Goal: Find contact information: Find contact information

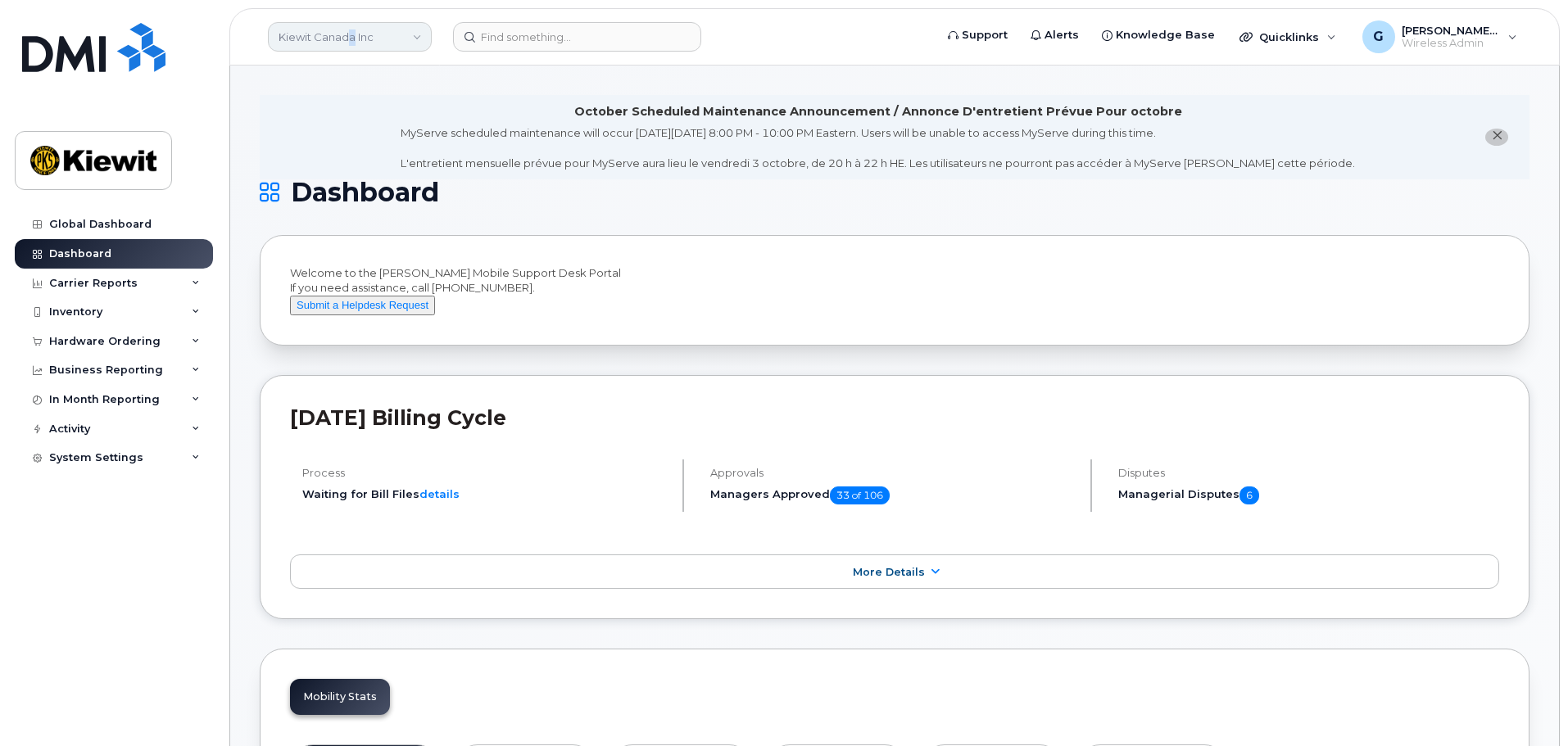
click at [351, 28] on link "Kiewit Canada Inc" at bounding box center [350, 37] width 164 height 30
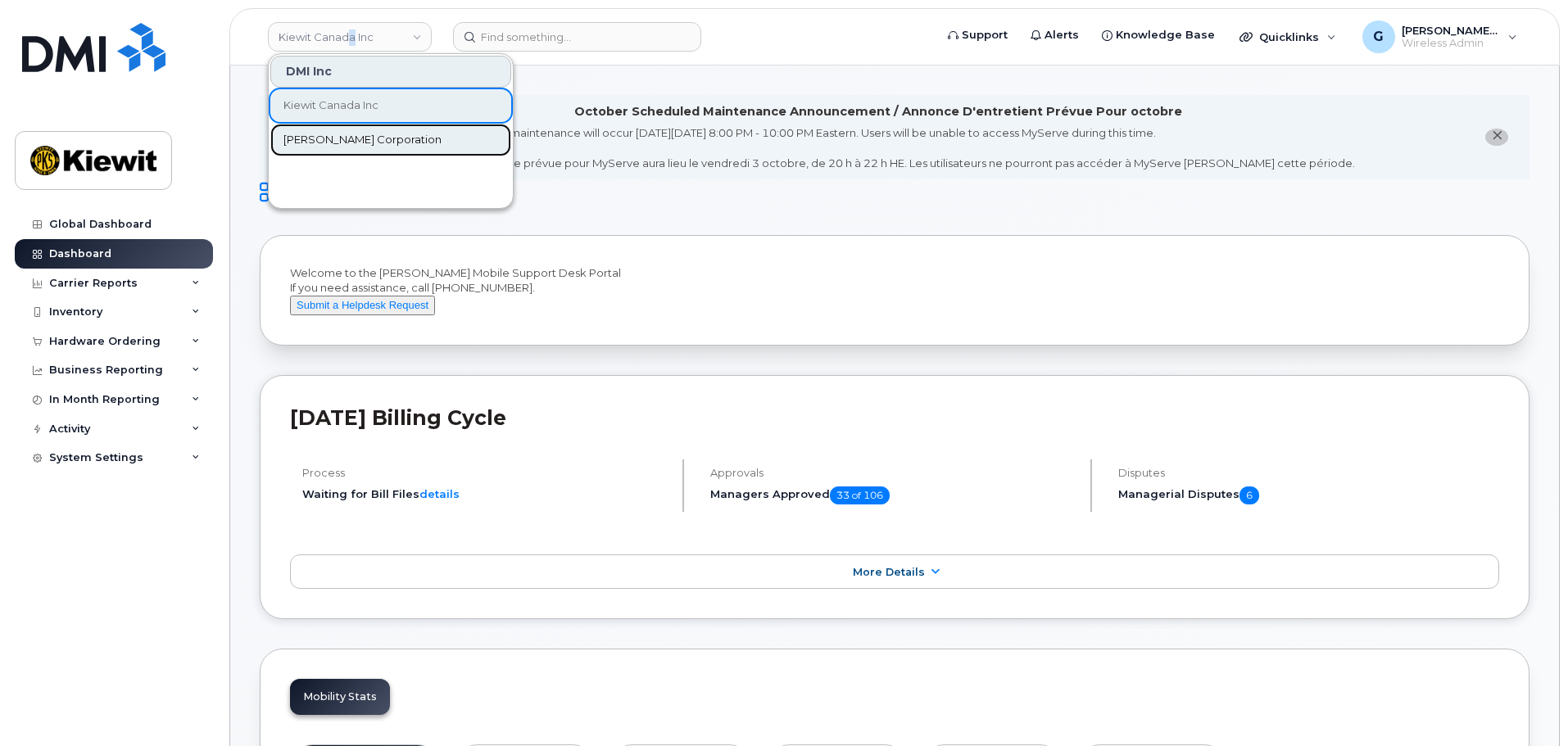
click at [325, 130] on link "Kiewit Corporation" at bounding box center [391, 139] width 241 height 32
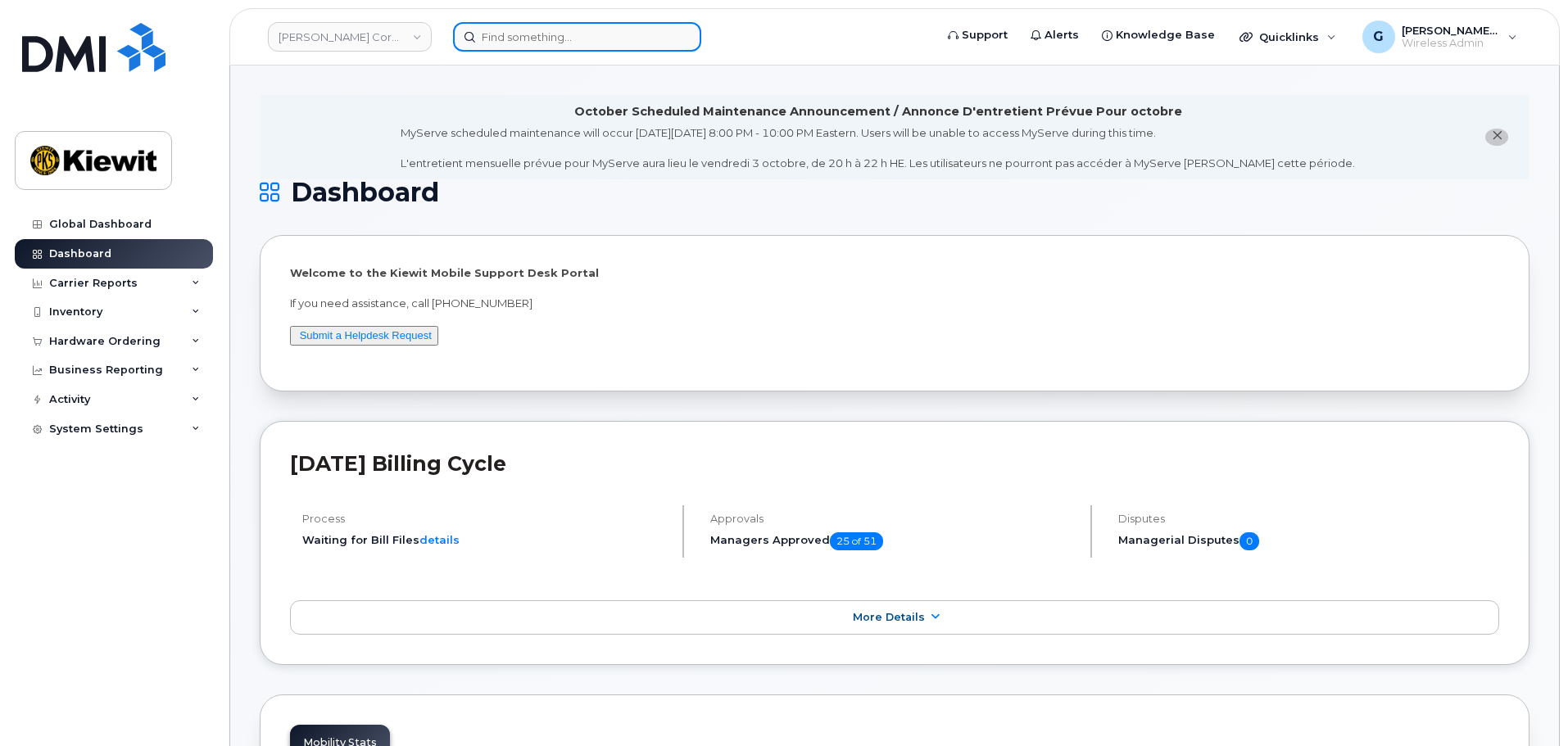
click at [547, 49] on input at bounding box center [578, 37] width 249 height 30
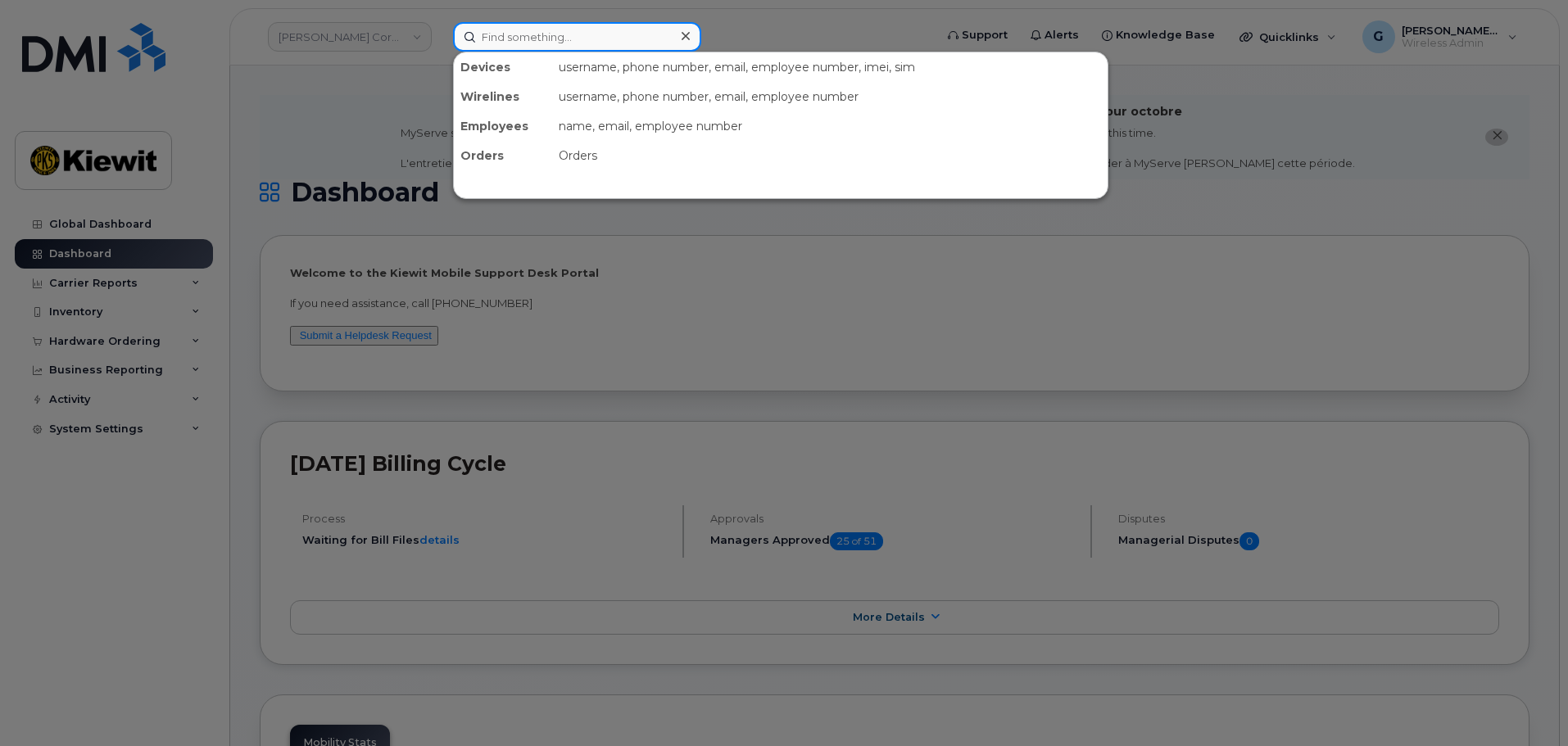
paste input "00542720"
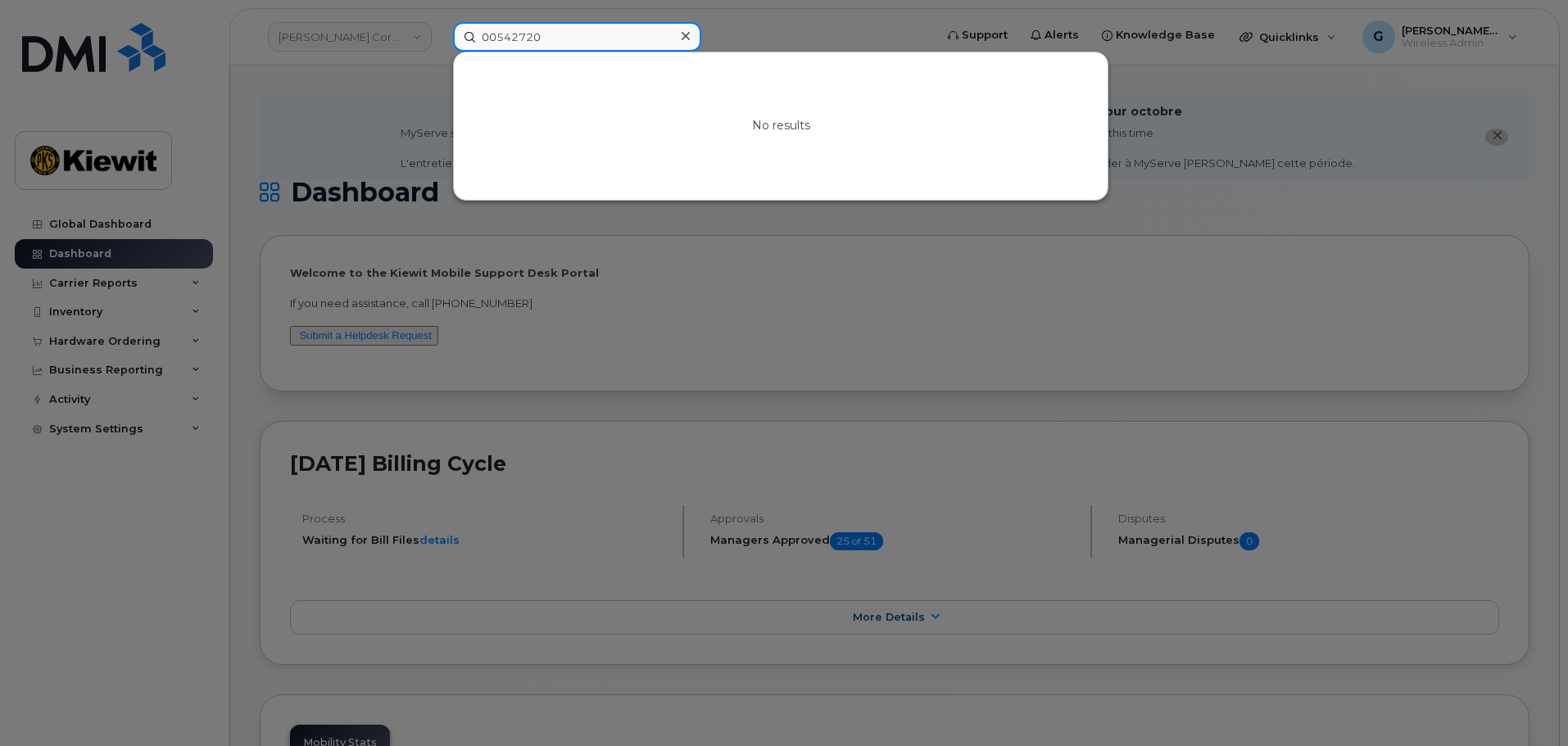
click at [497, 34] on input "00542720" at bounding box center [578, 37] width 249 height 30
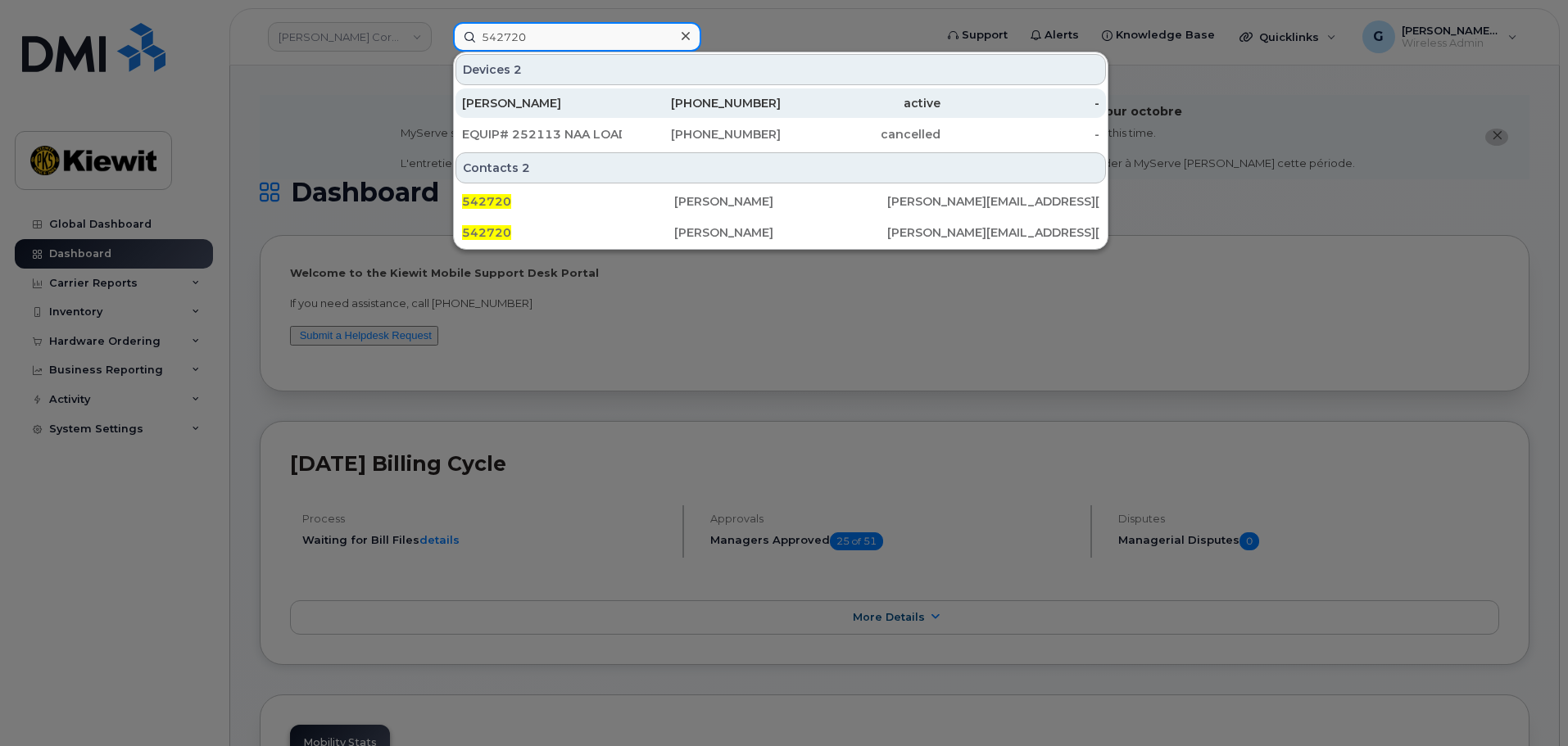
type input "542720"
click at [642, 100] on div "725-309-5597" at bounding box center [702, 103] width 159 height 17
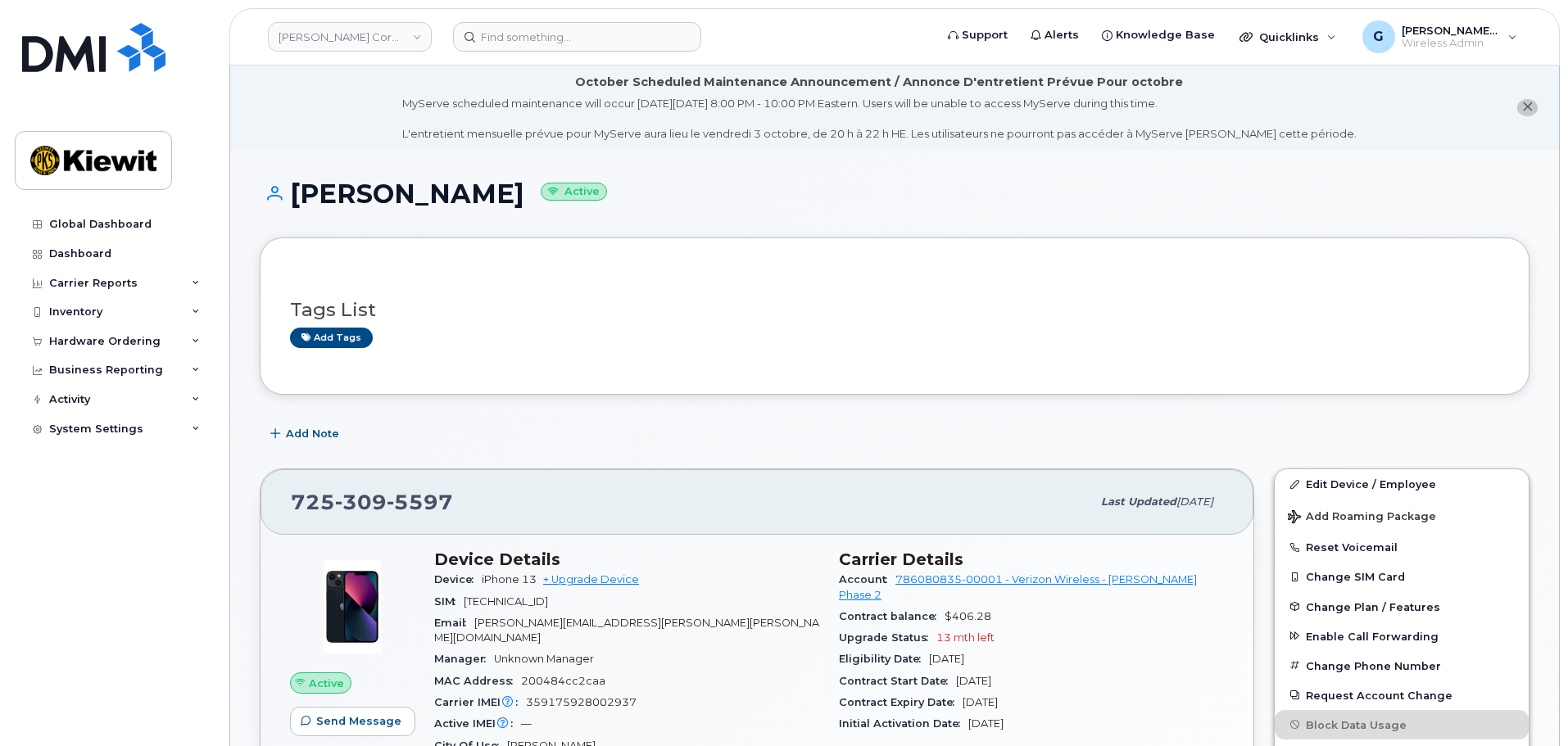
click at [854, 191] on h1 "GREGORIO CERVANTES Active" at bounding box center [895, 194] width 1270 height 29
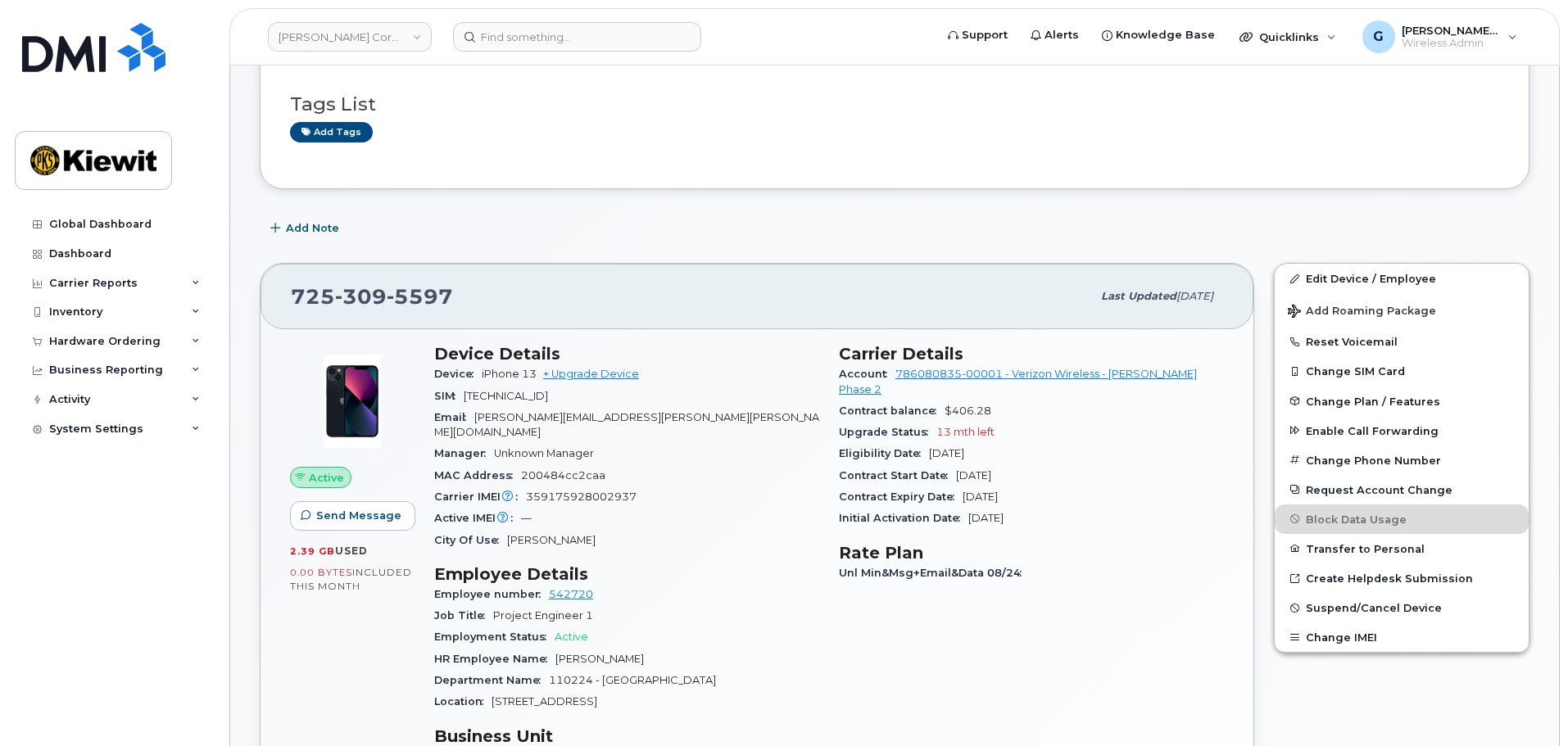
scroll to position [327, 0]
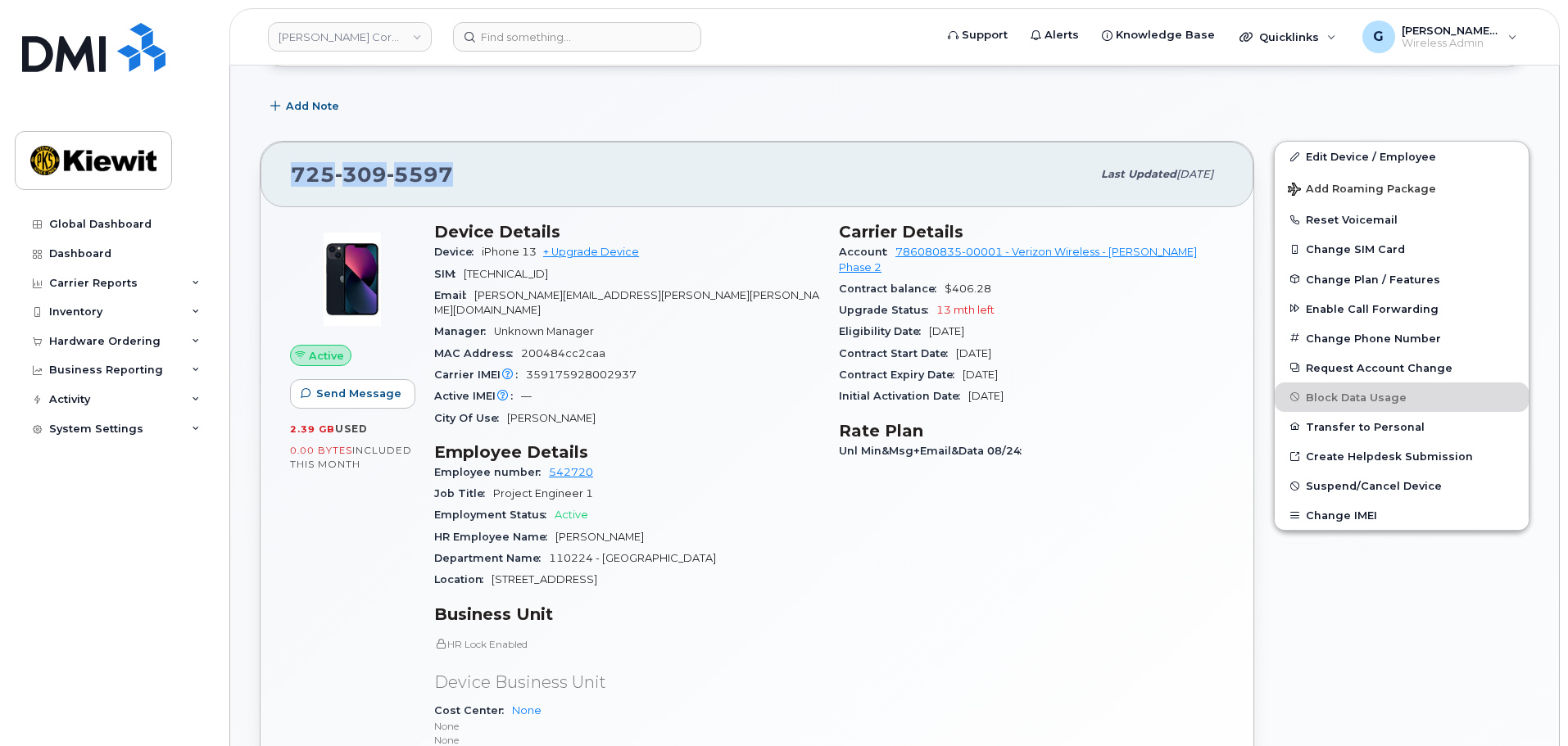
drag, startPoint x: 463, startPoint y: 176, endPoint x: 249, endPoint y: 188, distance: 214.3
copy span "725 309 5597"
click at [733, 218] on div "Device Details Device iPhone 13 + Upgrade Device SIM 89148000009499106476 Email…" at bounding box center [627, 542] width 405 height 660
click at [134, 67] on img at bounding box center [94, 47] width 144 height 49
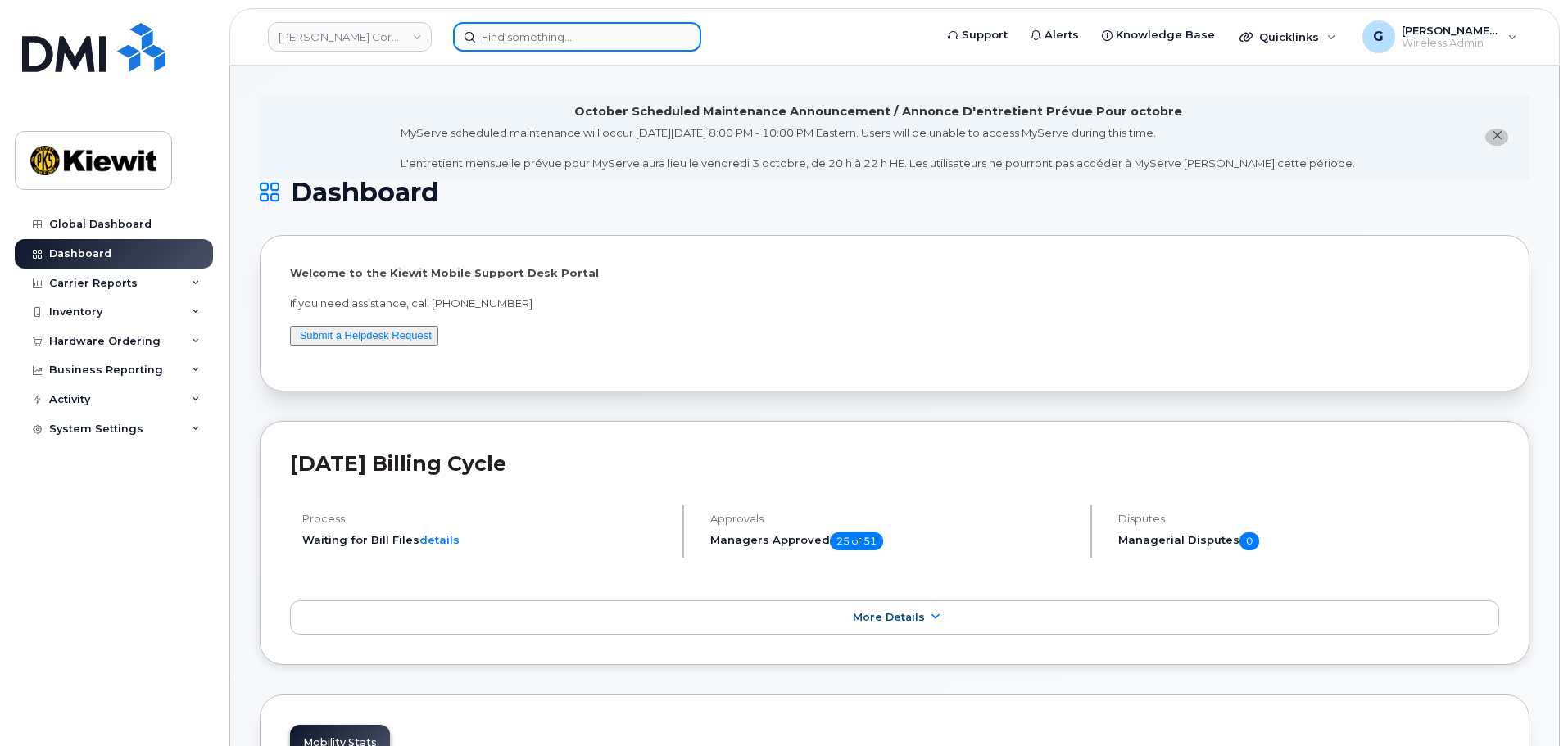
drag, startPoint x: 497, startPoint y: 22, endPoint x: 505, endPoint y: 33, distance: 13.6
click at [497, 22] on input at bounding box center [578, 37] width 249 height 30
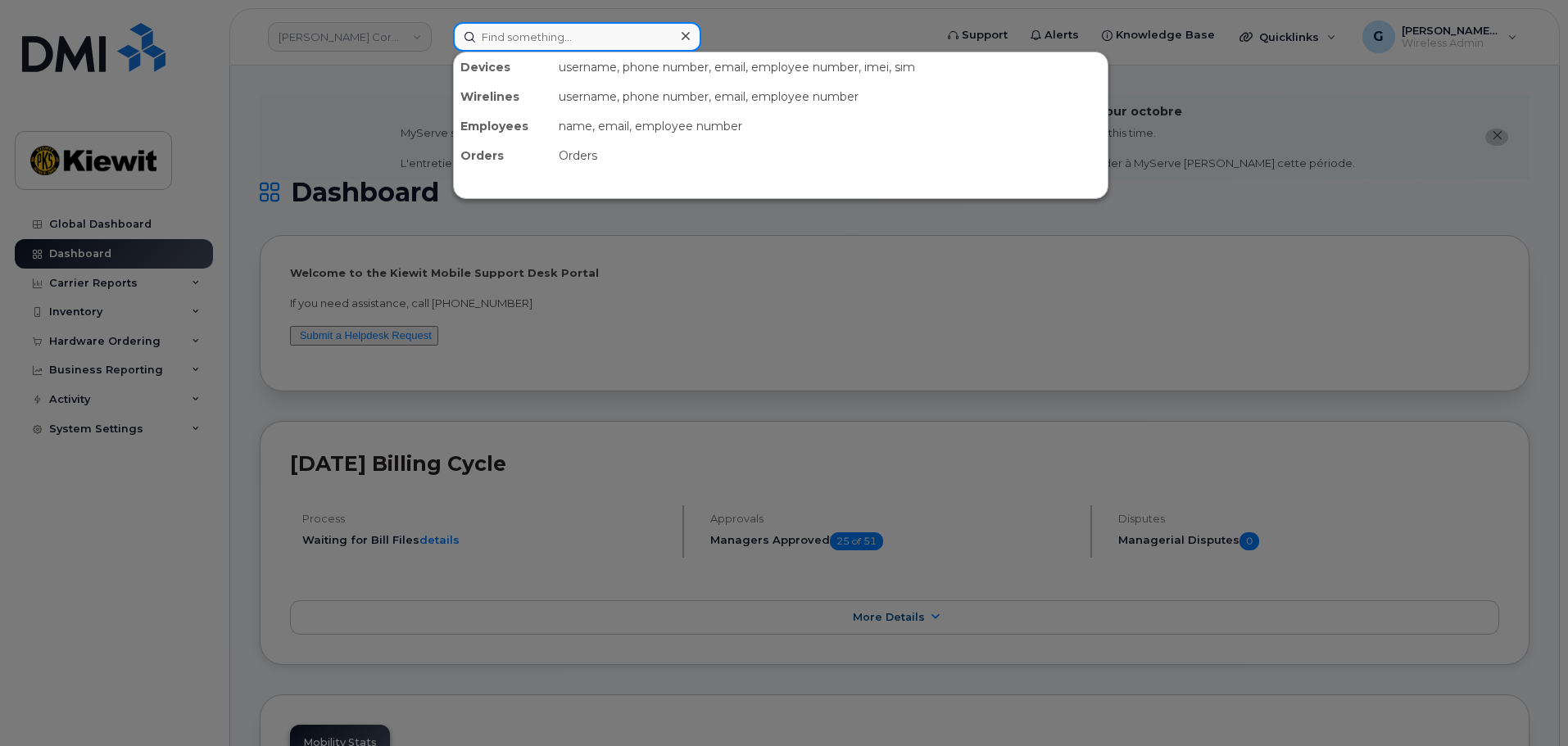
paste input "534687"
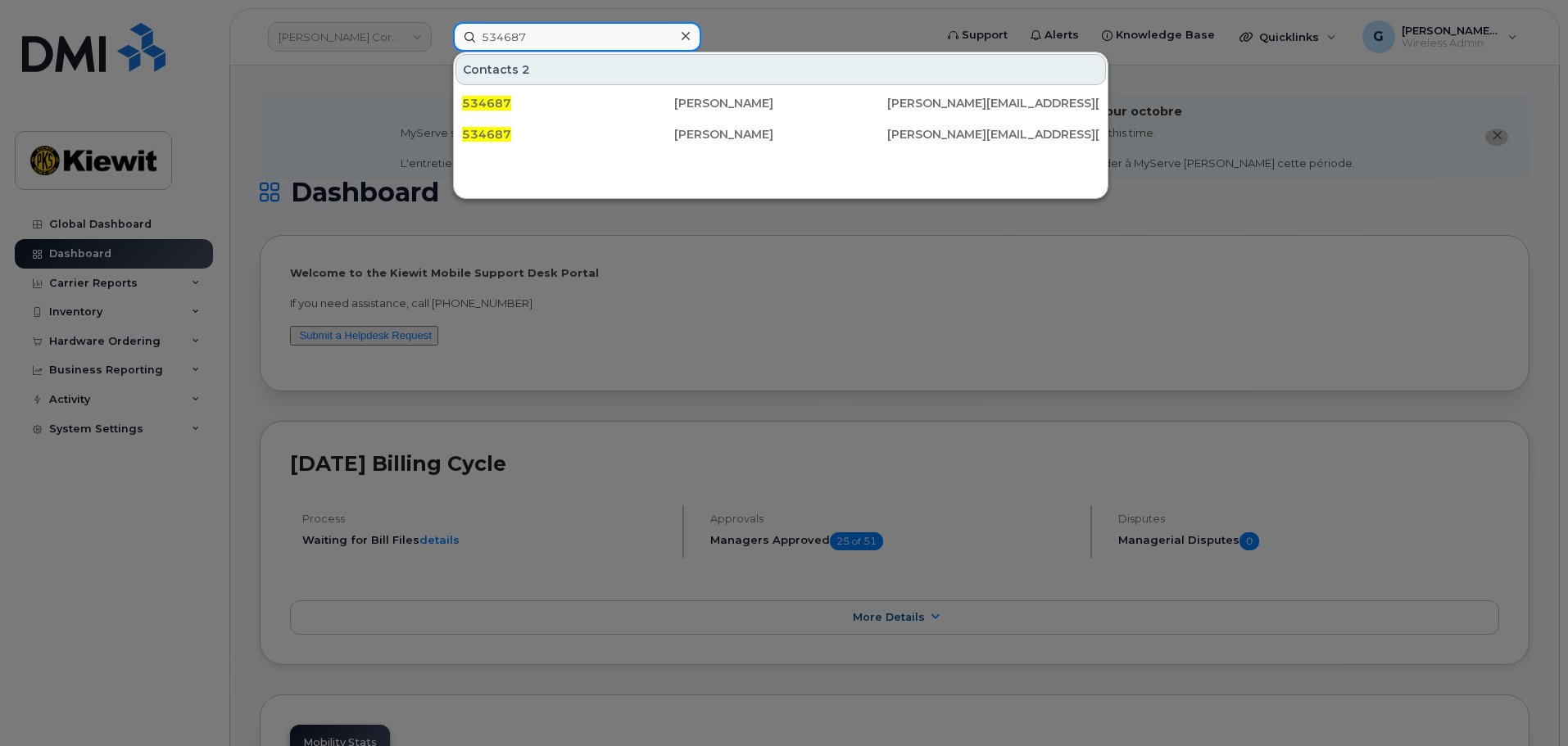
type input "534687"
drag, startPoint x: 573, startPoint y: 32, endPoint x: 436, endPoint y: 44, distance: 137.5
click at [440, 44] on div "534687 Contacts 2 534687 Esteban Gonzalez ESTEBAN.GONZALEZ1@KIEWIT.COM 534687 E…" at bounding box center [688, 37] width 496 height 30
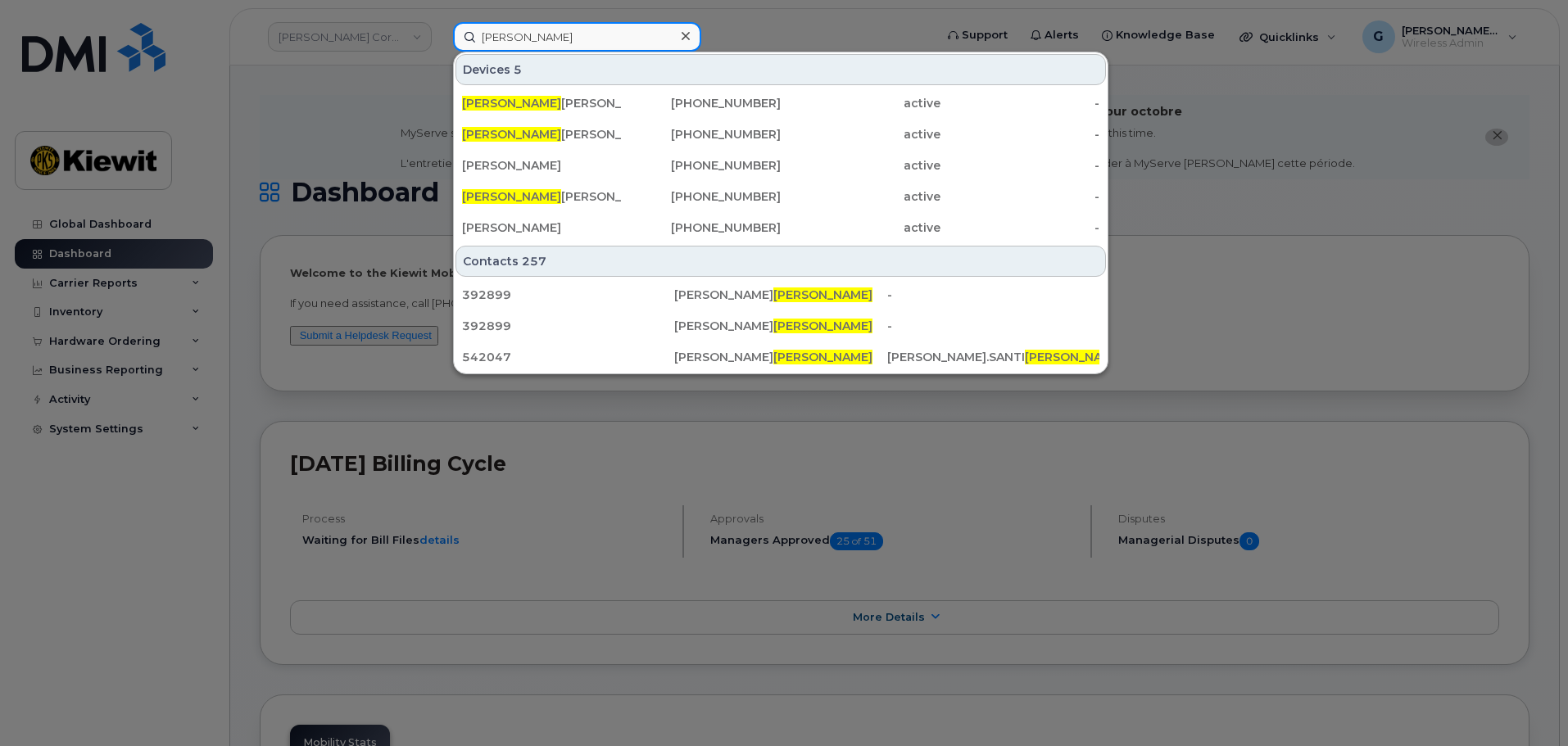
type input "esteban"
click at [392, 23] on div at bounding box center [784, 373] width 1568 height 746
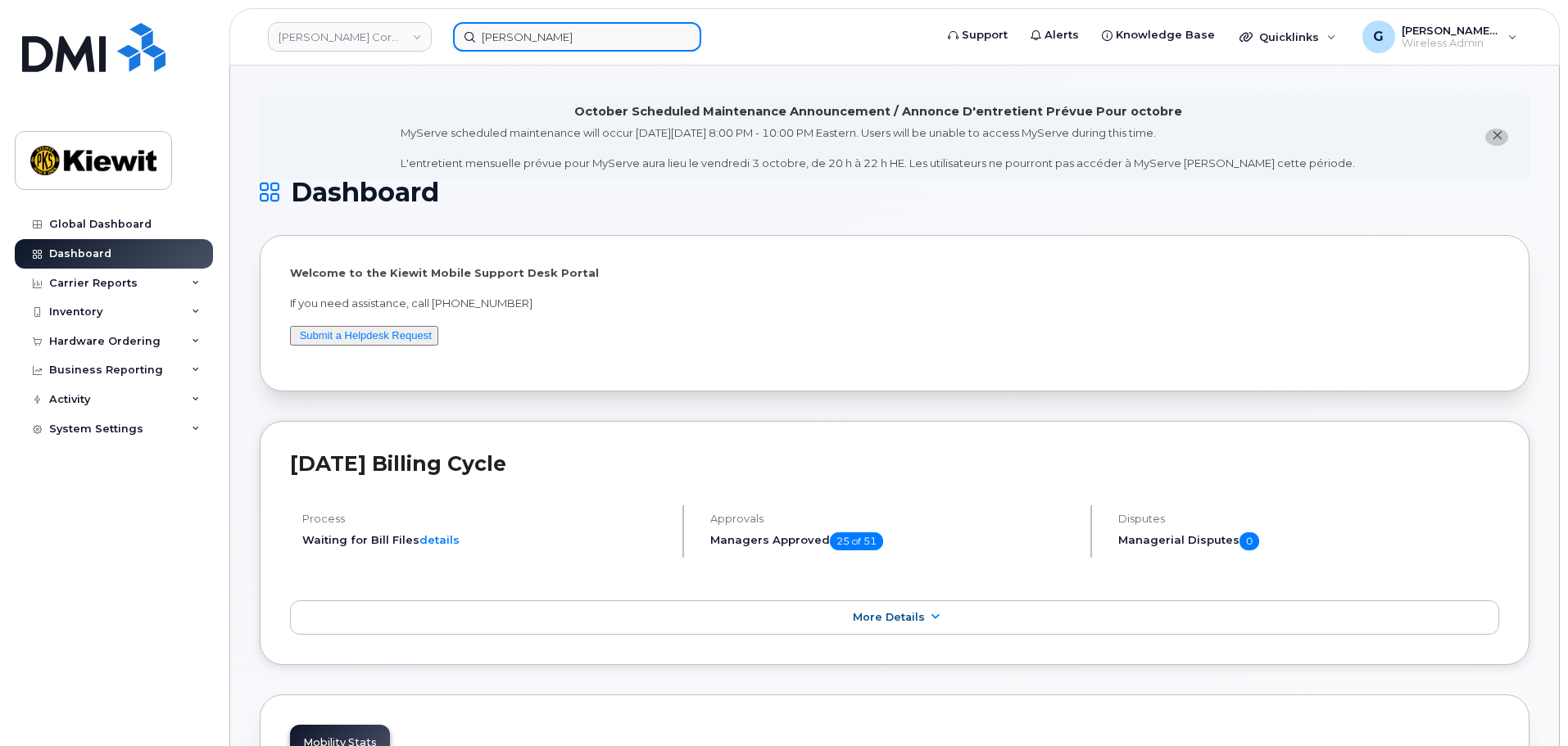
click at [440, 32] on div "esteban" at bounding box center [688, 37] width 496 height 30
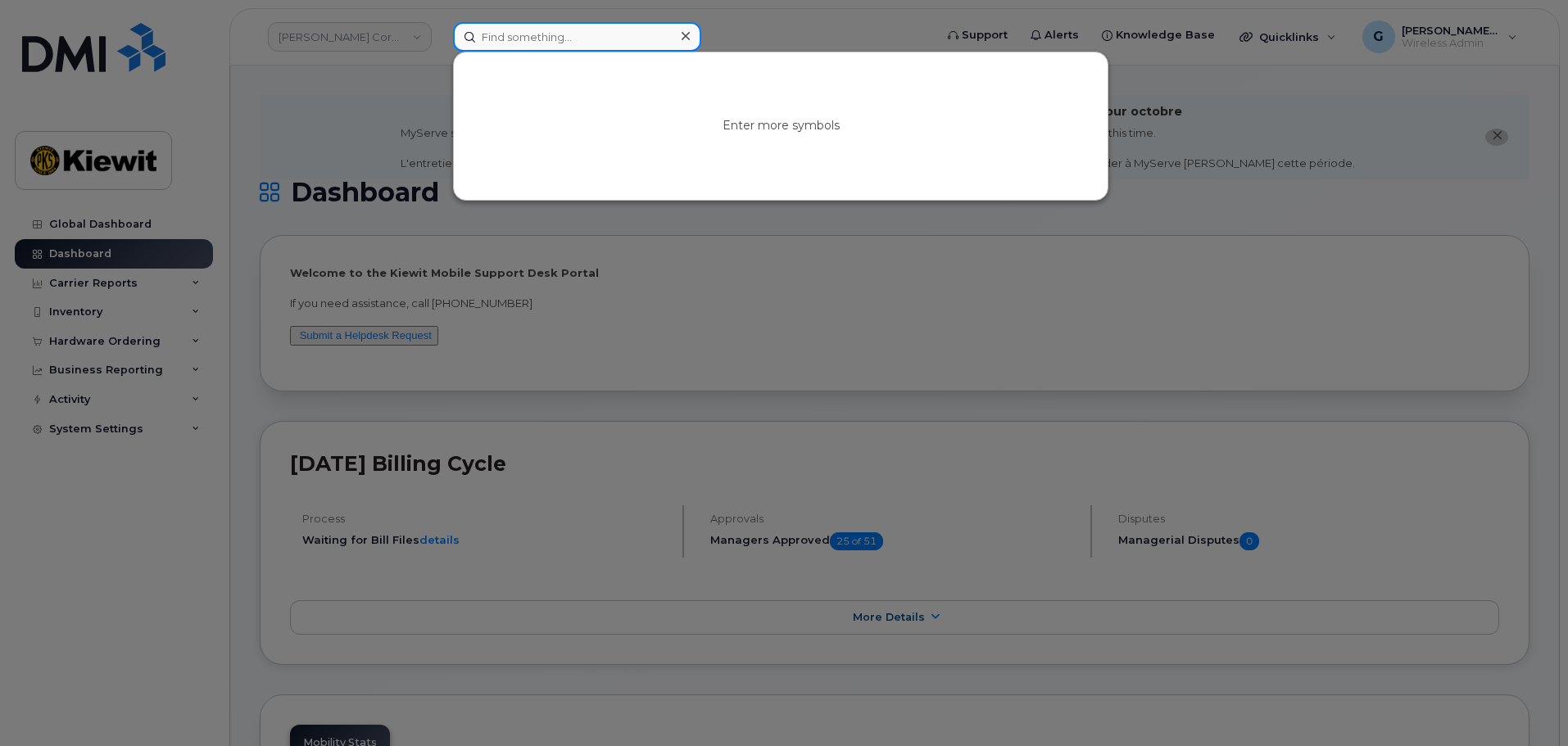
paste input "28630"
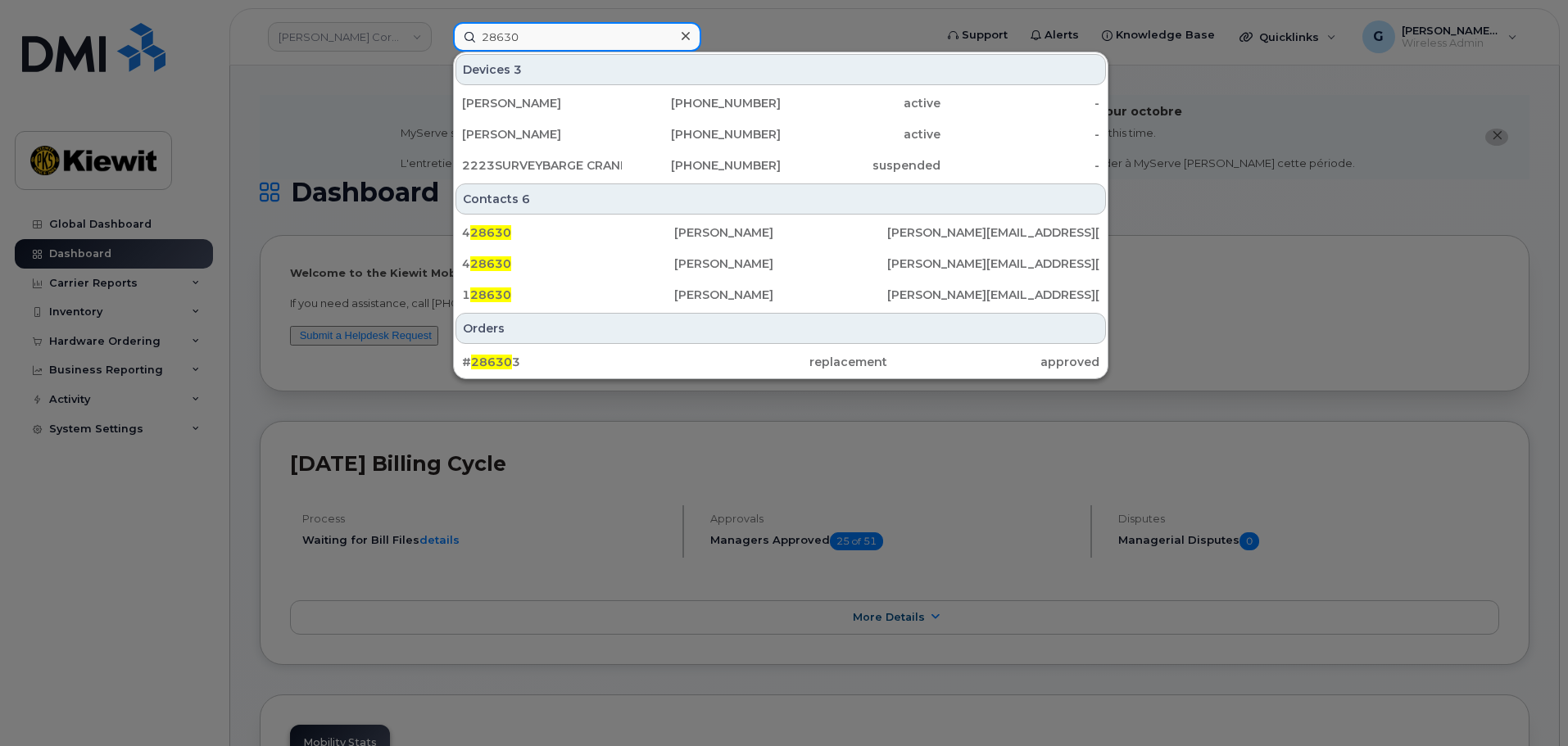
drag, startPoint x: 542, startPoint y: 44, endPoint x: 393, endPoint y: 60, distance: 149.9
click at [440, 52] on div "28630 Devices 3 BRENT CARDEIRO 808-208-2726 active - KATIE RADABAUGH 801-898-42…" at bounding box center [688, 37] width 496 height 30
paste input "548062"
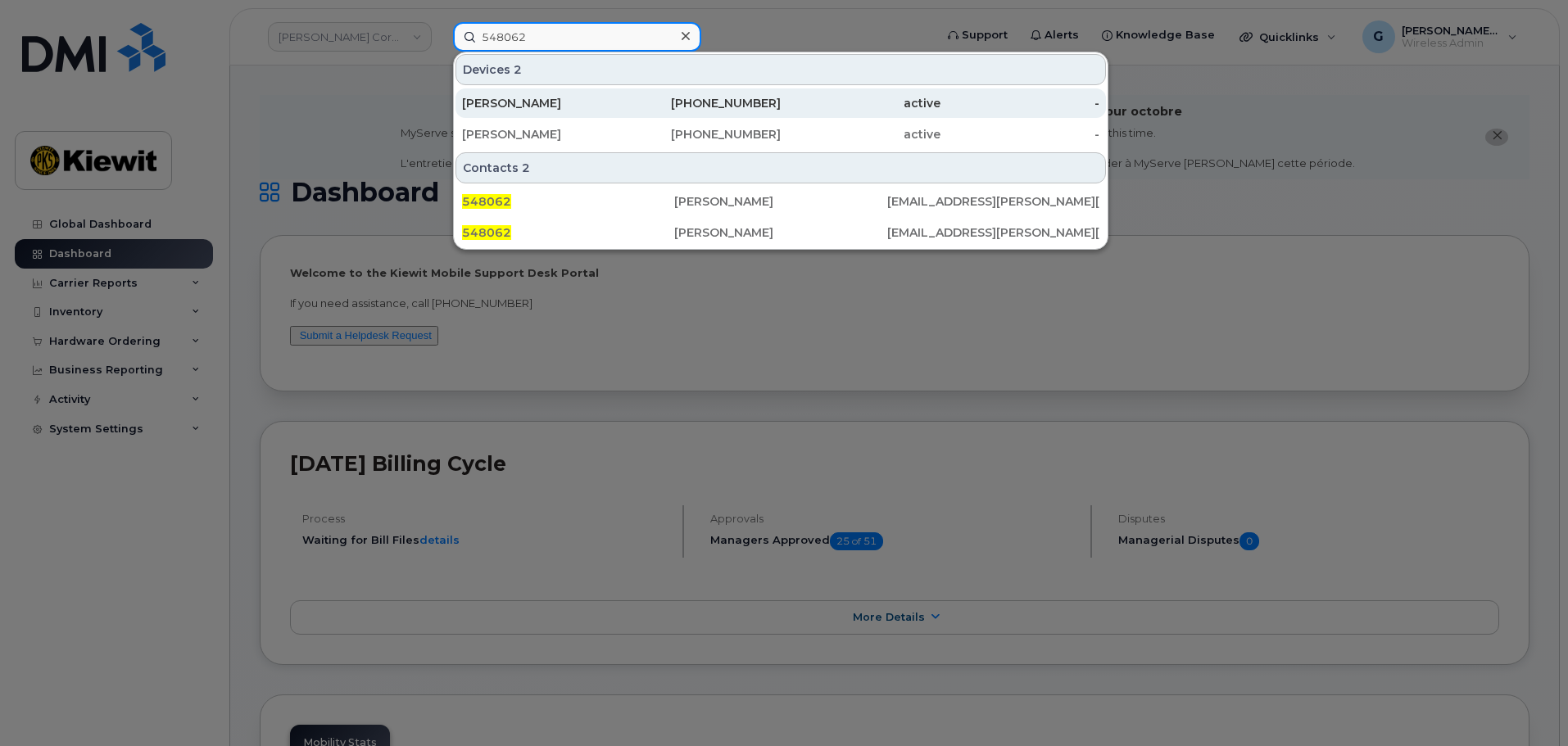
type input "548062"
click at [580, 94] on div "[PERSON_NAME]" at bounding box center [542, 103] width 159 height 30
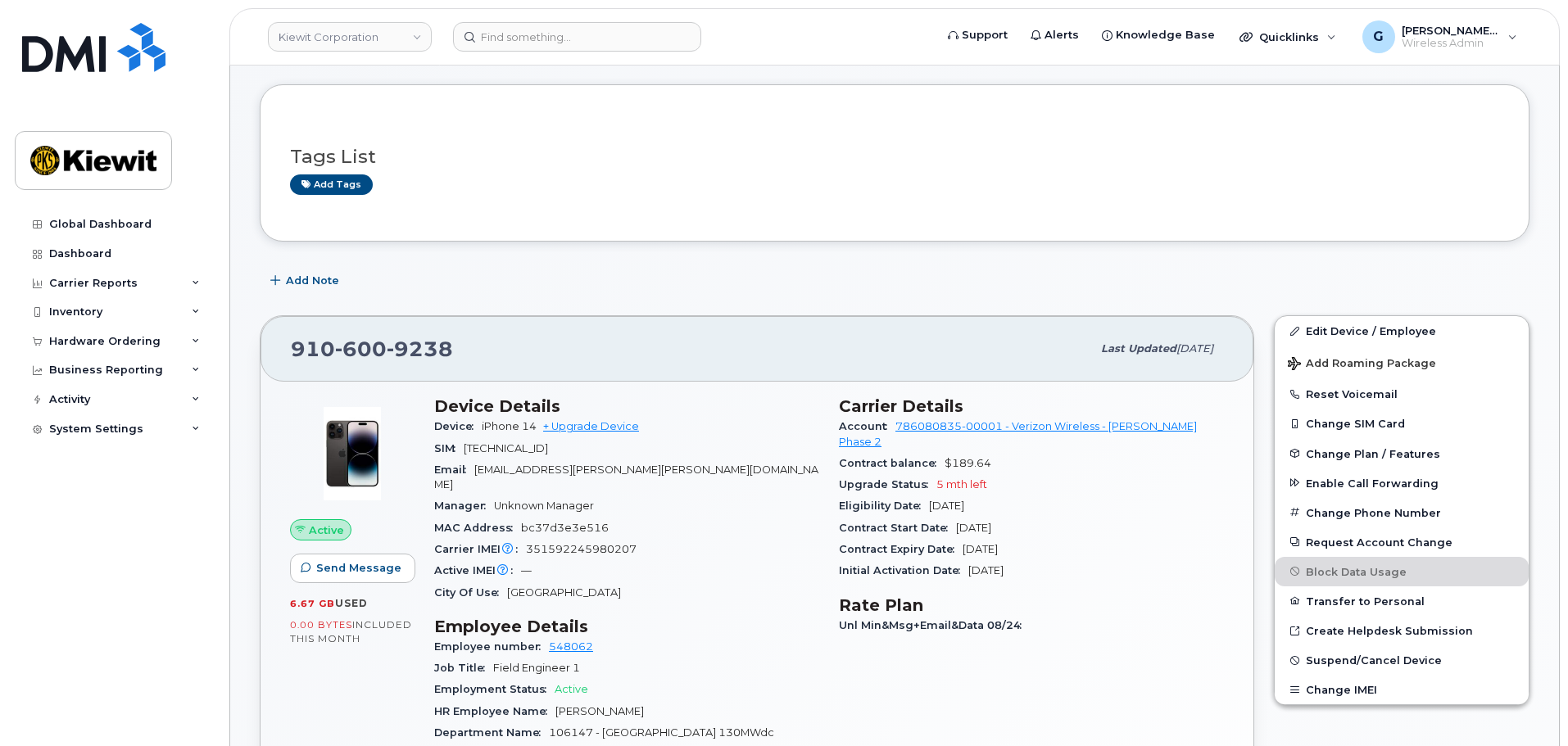
scroll to position [164, 0]
